Goal: Task Accomplishment & Management: Manage account settings

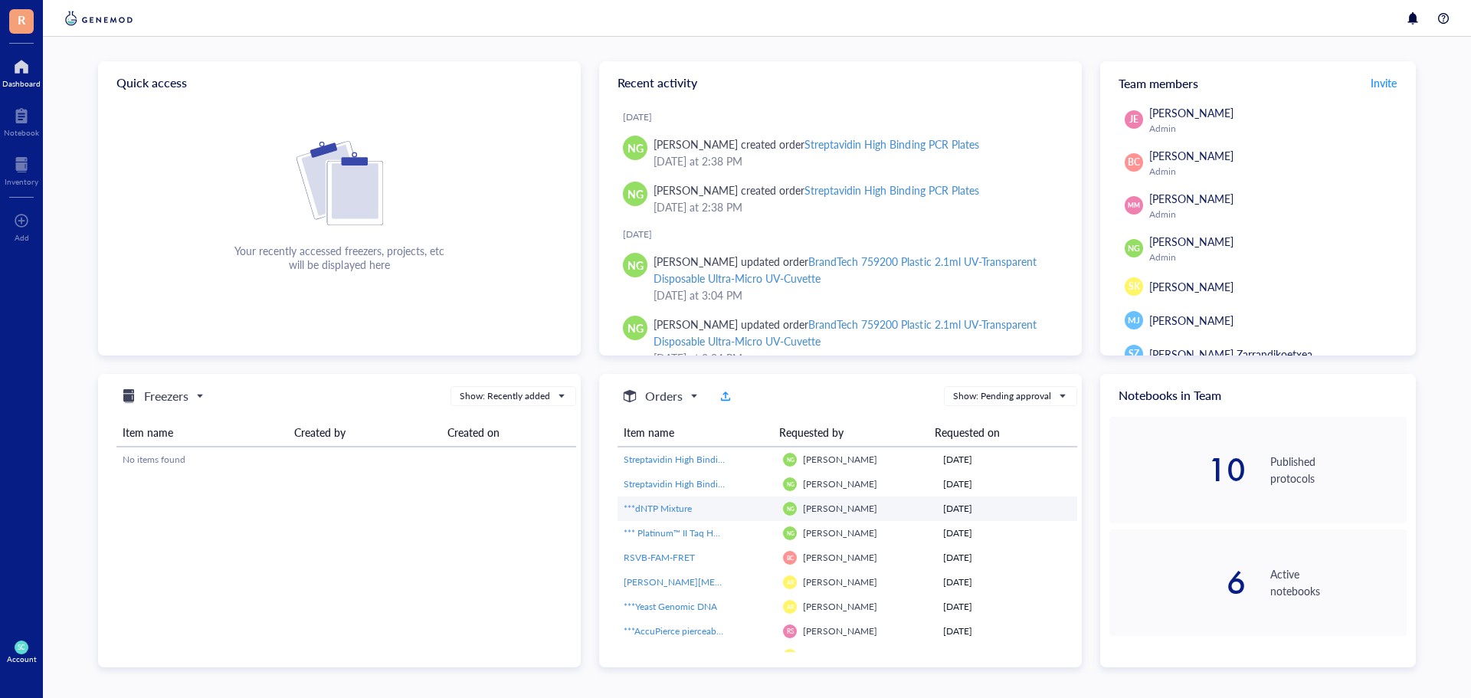
click at [809, 511] on span "Neil Geoghagen" at bounding box center [840, 508] width 74 height 13
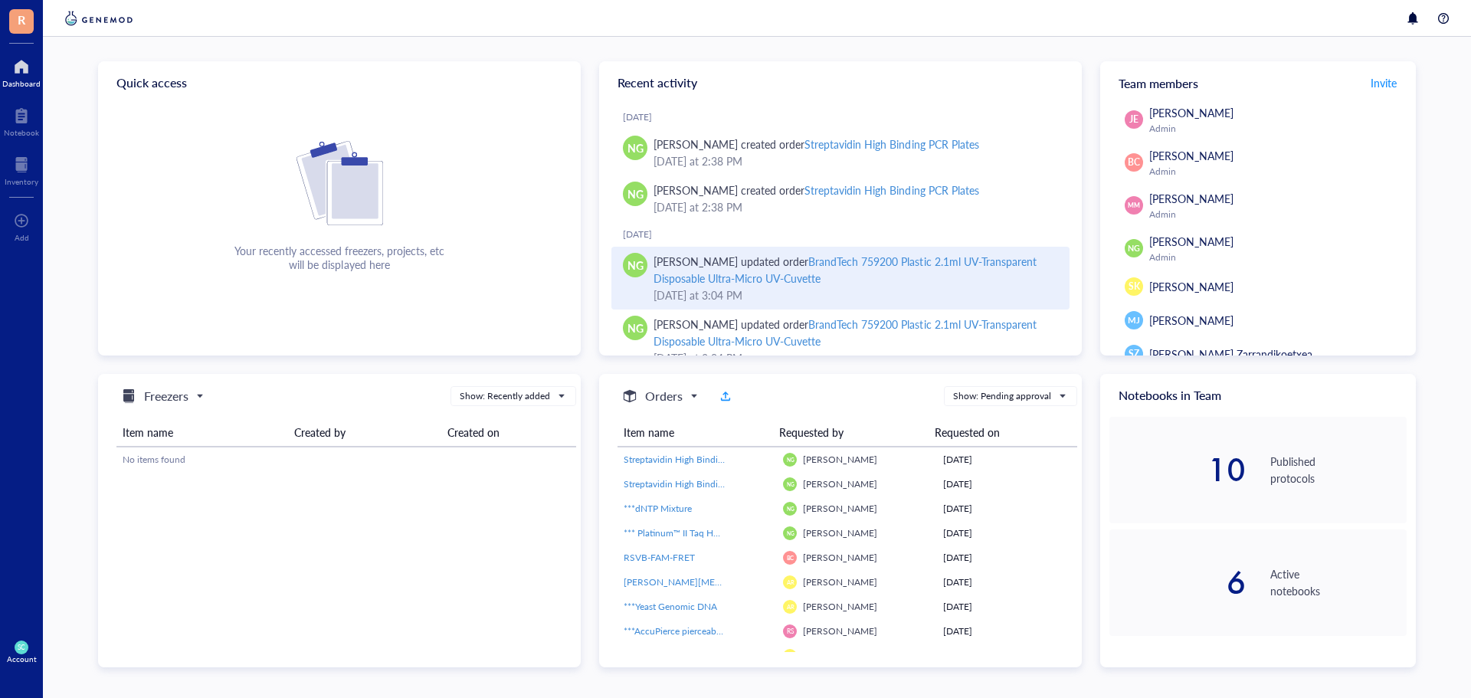
click at [812, 259] on div "BrandTech 759200 Plastic 2.1ml UV-Transparent Disposable Ultra-Micro UV-Cuvette" at bounding box center [844, 270] width 383 height 32
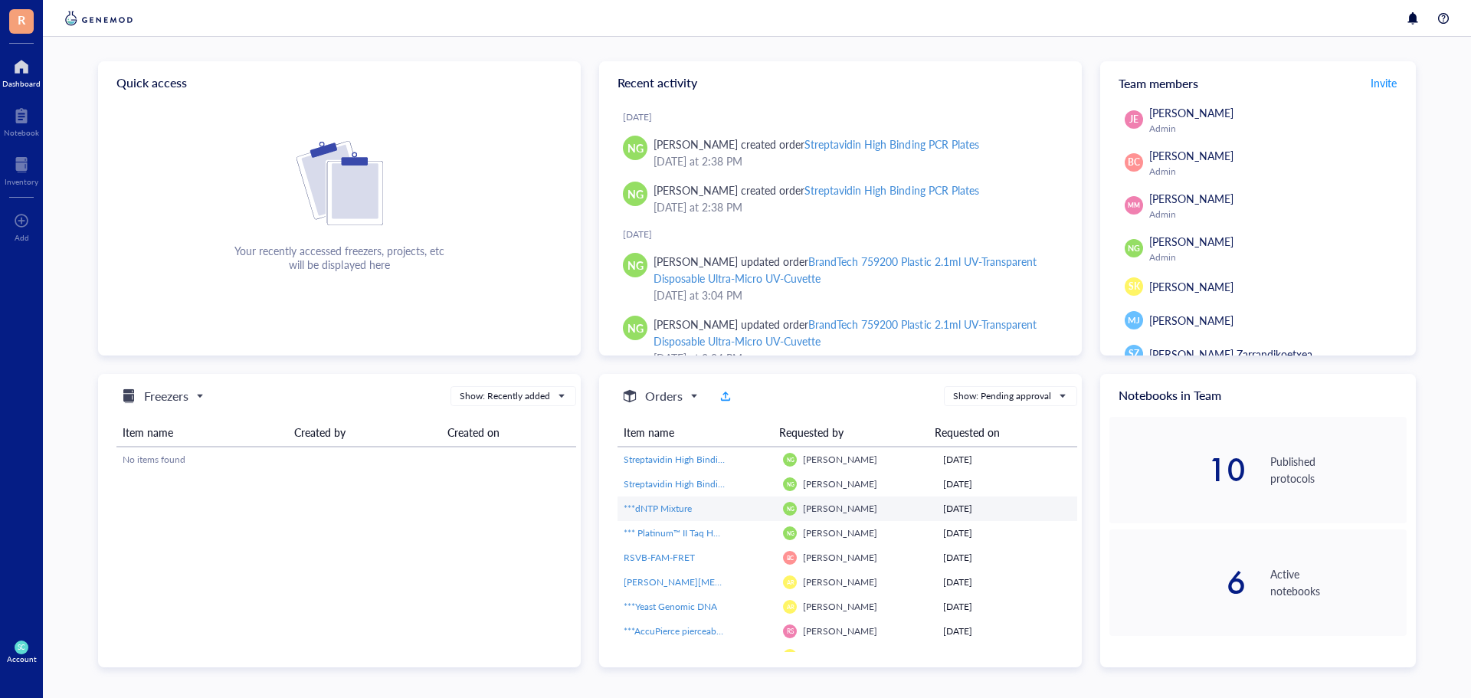
click at [749, 518] on td "***dNTP Mixture" at bounding box center [696, 508] width 159 height 25
click at [1009, 396] on div "Show: Pending approval" at bounding box center [1002, 396] width 98 height 14
click at [1010, 447] on div "Show: Recent activity" at bounding box center [1010, 444] width 112 height 14
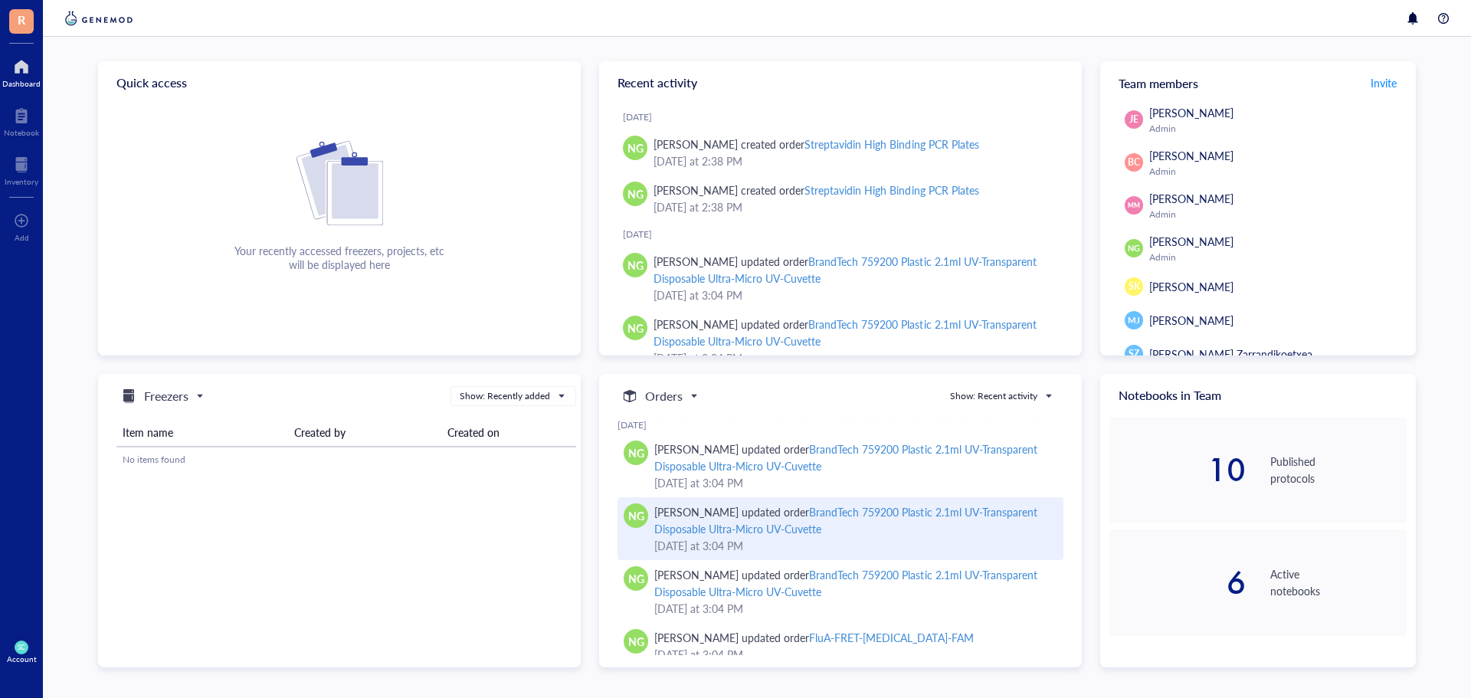
scroll to position [203, 0]
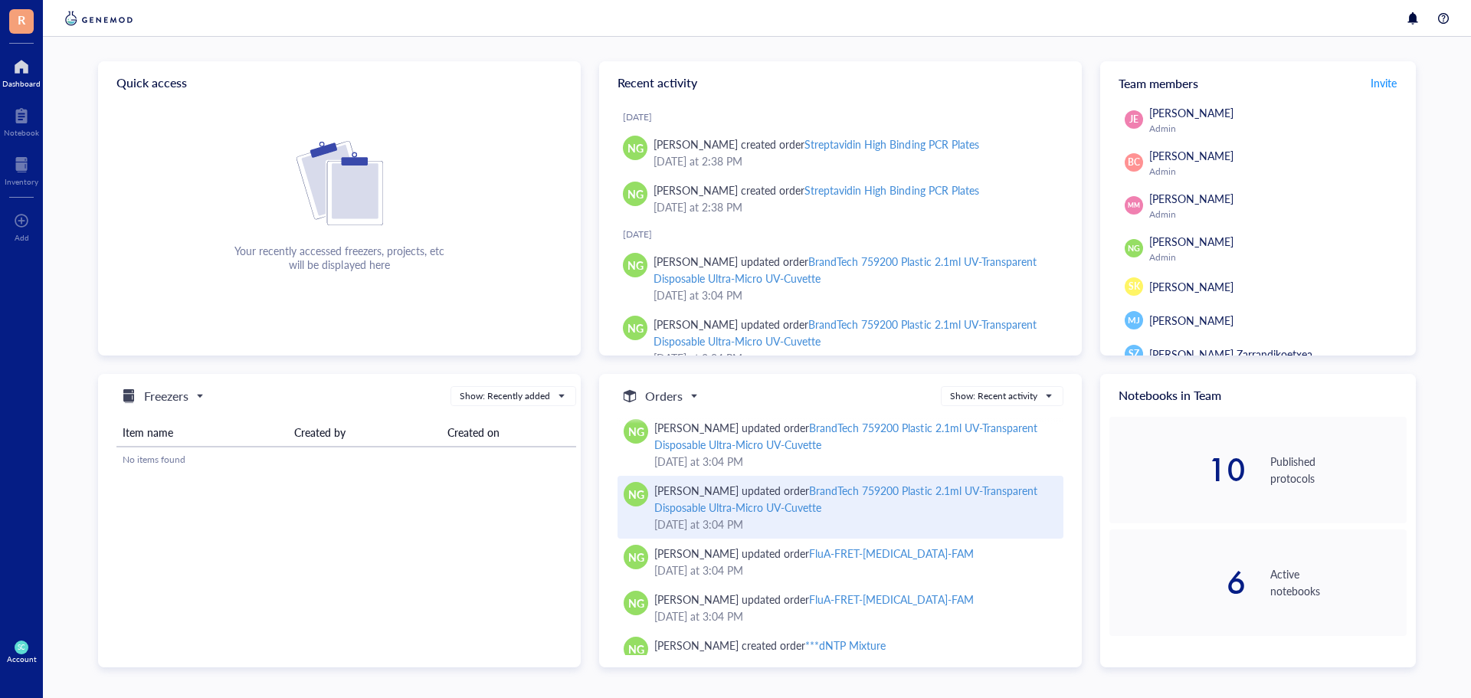
click at [910, 490] on div "BrandTech 759200 Plastic 2.1ml UV-Transparent Disposable Ultra-Micro UV-Cuvette" at bounding box center [845, 499] width 383 height 32
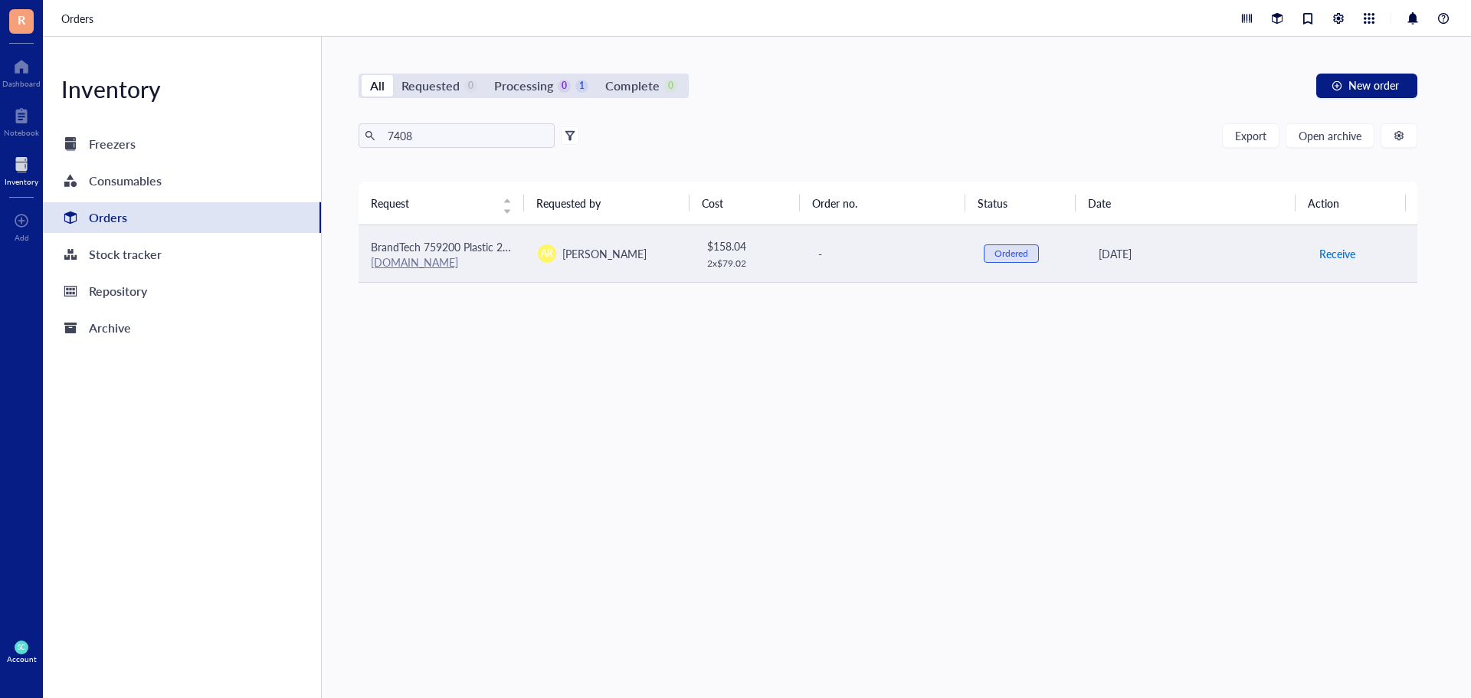
click at [1341, 251] on span "Receive" at bounding box center [1337, 253] width 36 height 17
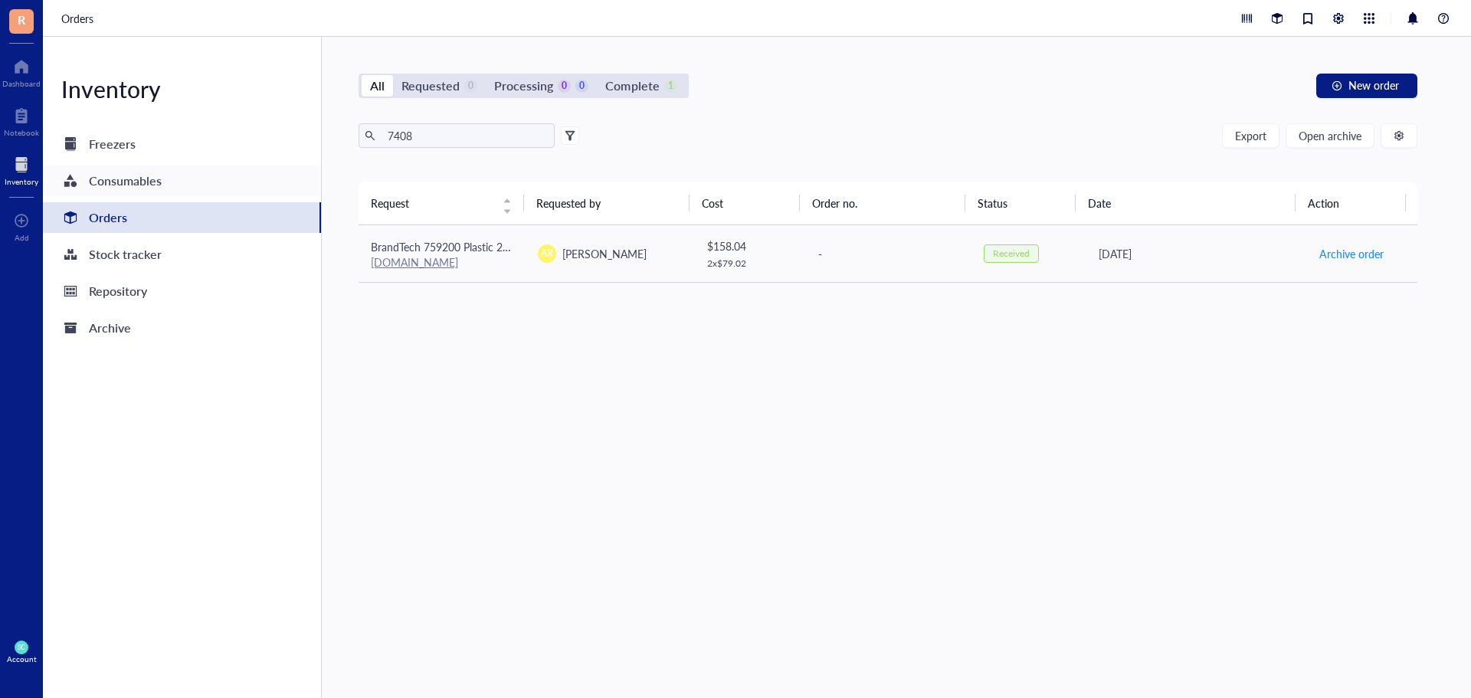
click at [158, 172] on div "Consumables" at bounding box center [125, 180] width 73 height 21
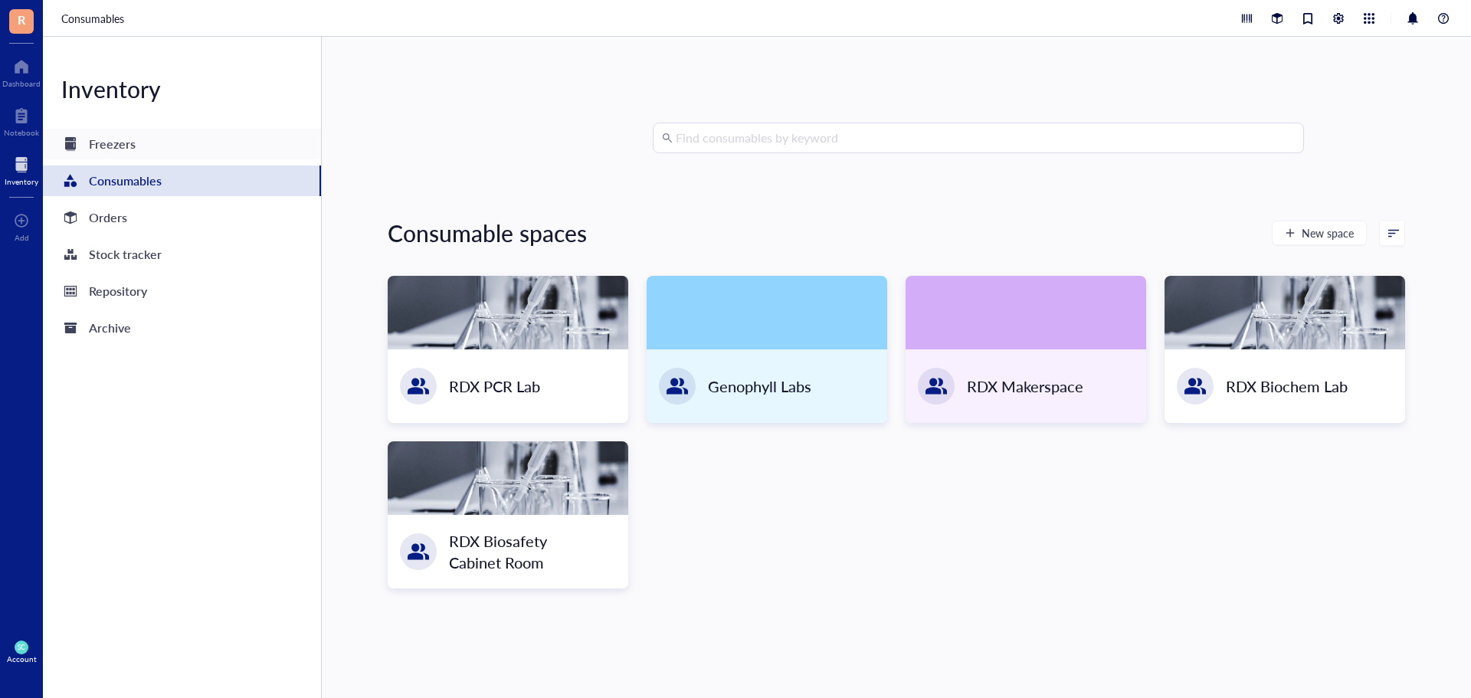
click at [172, 147] on div "Freezers" at bounding box center [182, 144] width 278 height 31
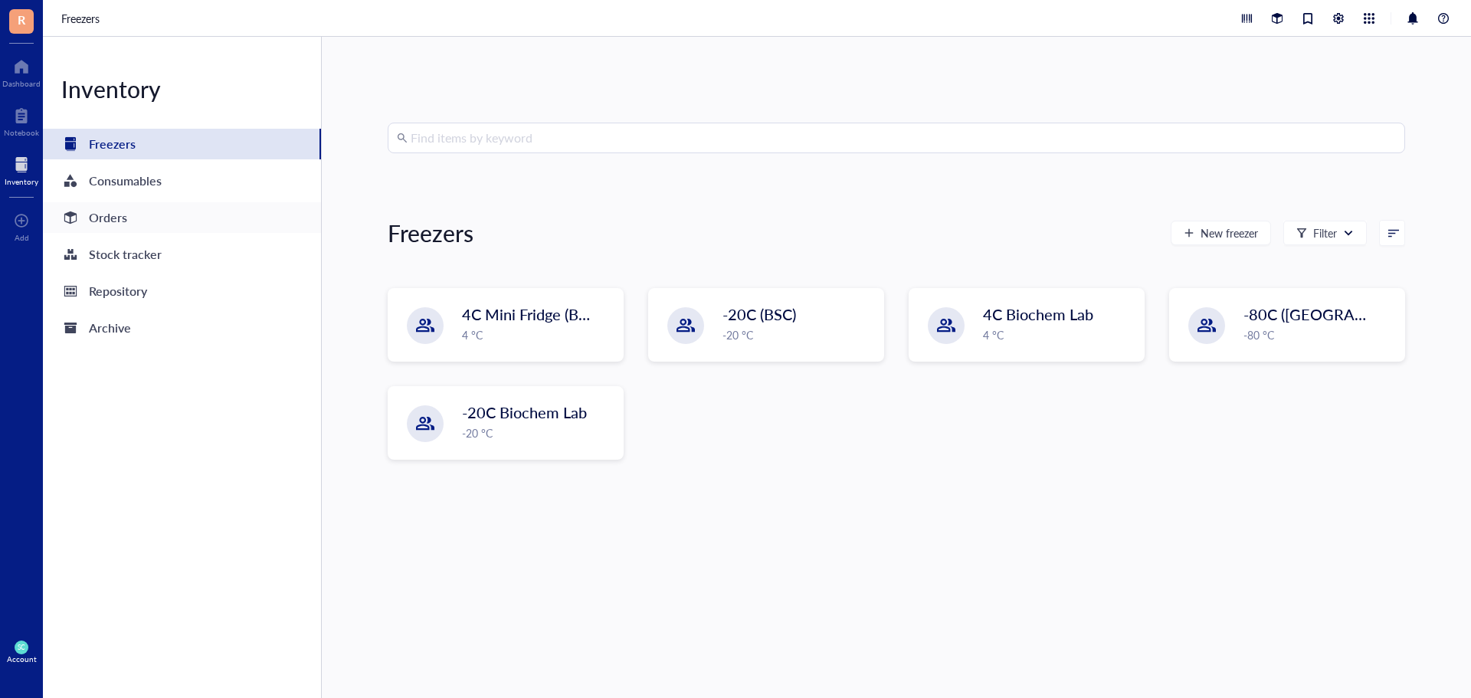
click at [160, 216] on div "Orders" at bounding box center [182, 217] width 278 height 31
